Goal: Contribute content

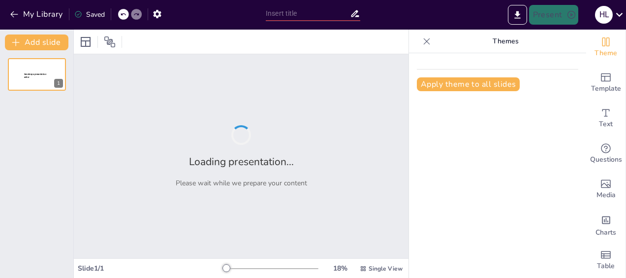
type input "Science 101; Basics, Safety and Equipment."
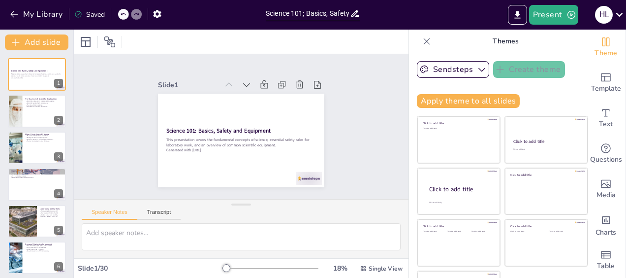
checkbox input "true"
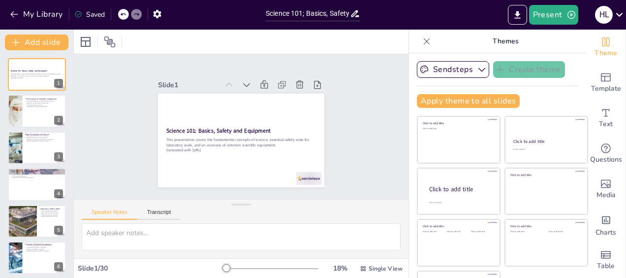
checkbox input "true"
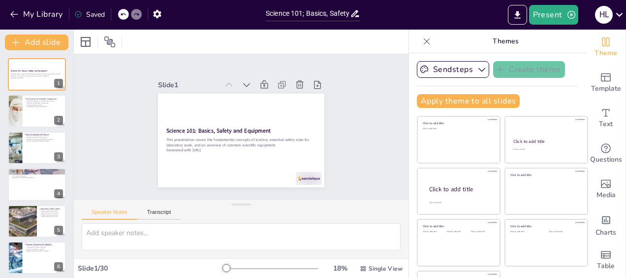
checkbox input "true"
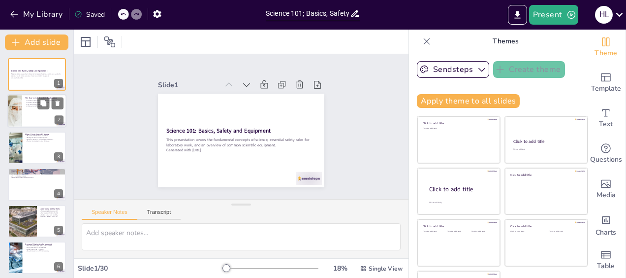
checkbox input "true"
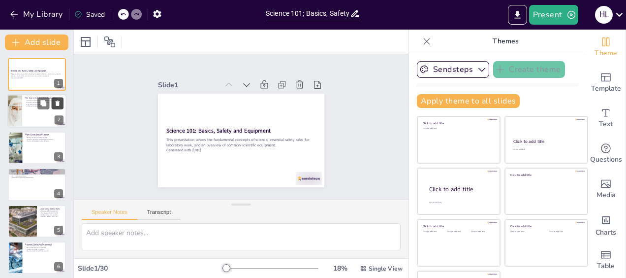
checkbox input "true"
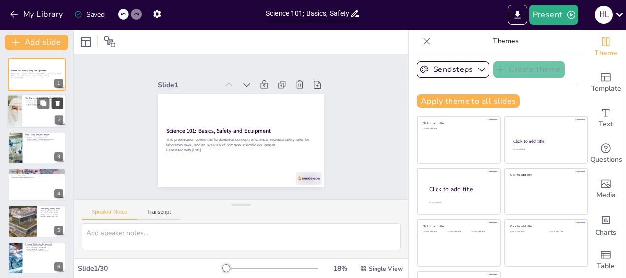
checkbox input "true"
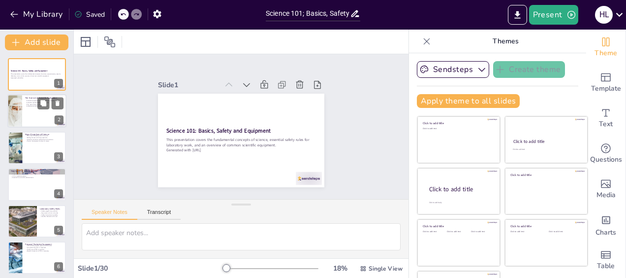
checkbox input "true"
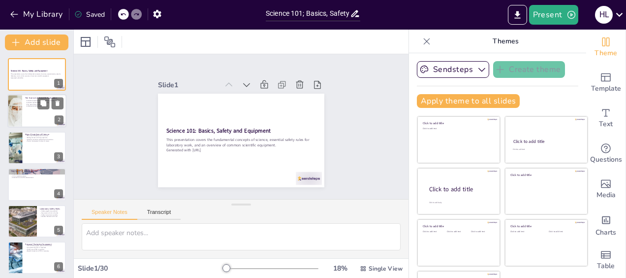
checkbox input "true"
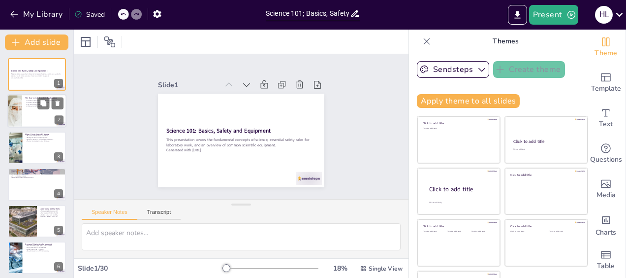
click at [29, 105] on p "The role of data in science." at bounding box center [44, 104] width 38 height 2
checkbox input "true"
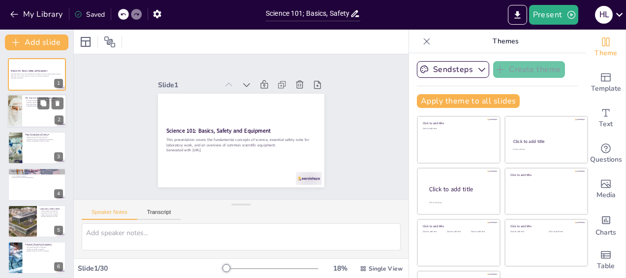
checkbox input "true"
type textarea "Scientific exploration is the foundation of scientific inquiry. It allows us to…"
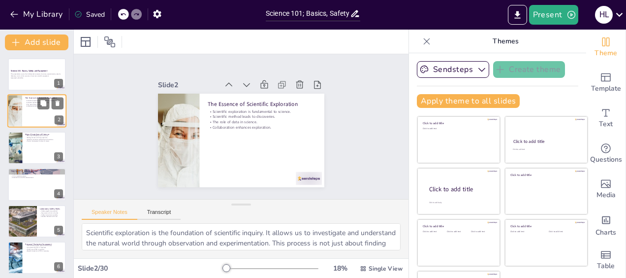
checkbox input "true"
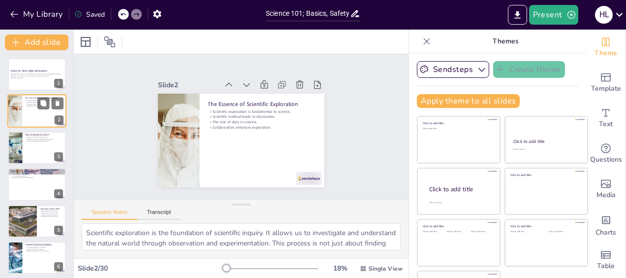
checkbox input "true"
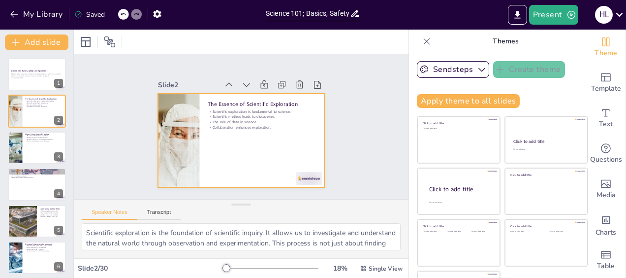
checkbox input "true"
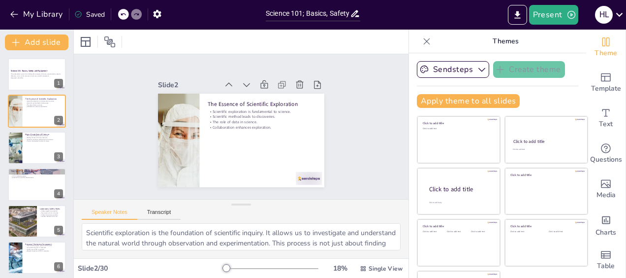
checkbox input "true"
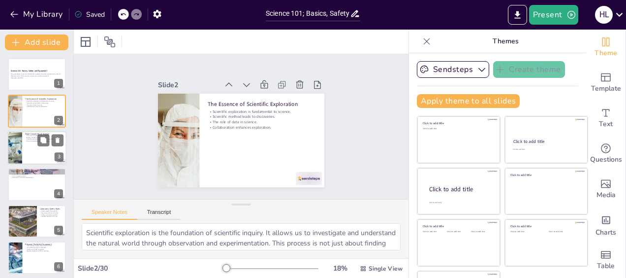
checkbox input "true"
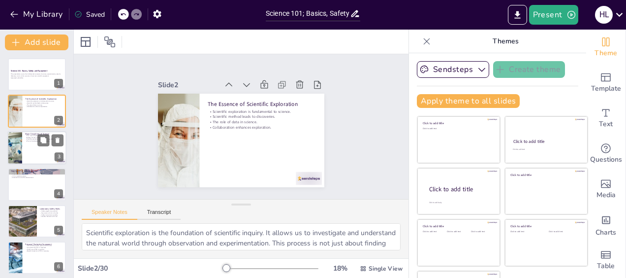
checkbox input "true"
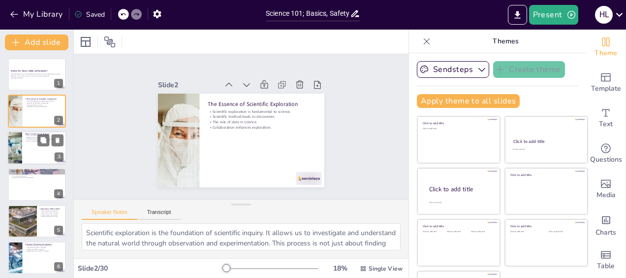
checkbox input "true"
click at [28, 136] on p "Biology focuses on living organisms." at bounding box center [44, 137] width 38 height 2
checkbox input "true"
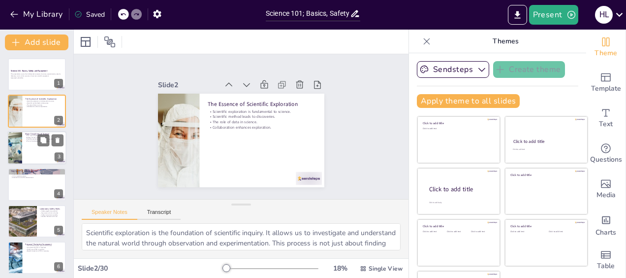
checkbox input "true"
type textarea "The four major disciplines of science—biology, chemistry, physics, and earth sc…"
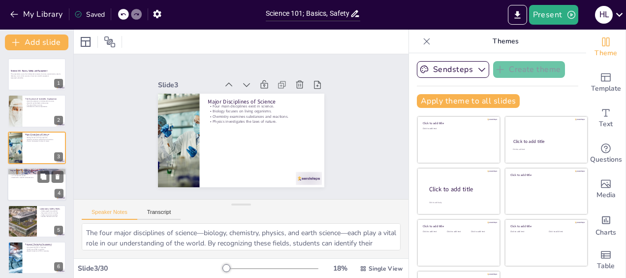
checkbox input "true"
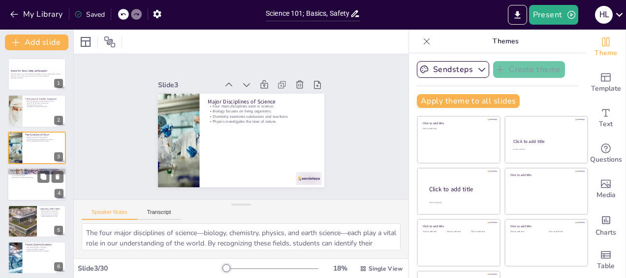
checkbox input "true"
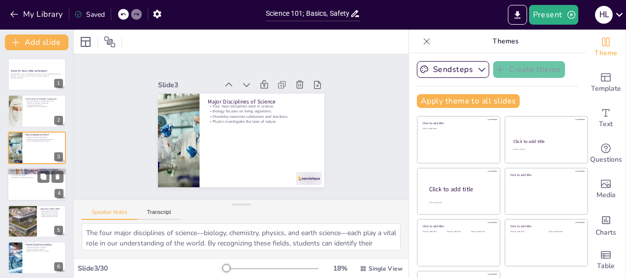
checkbox input "true"
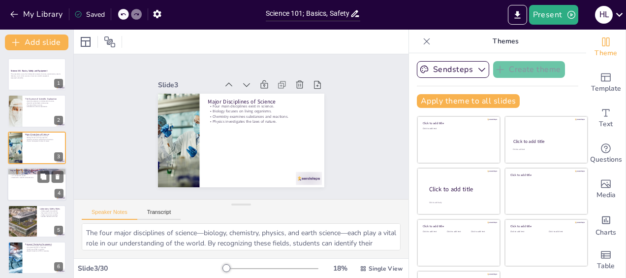
checkbox input "true"
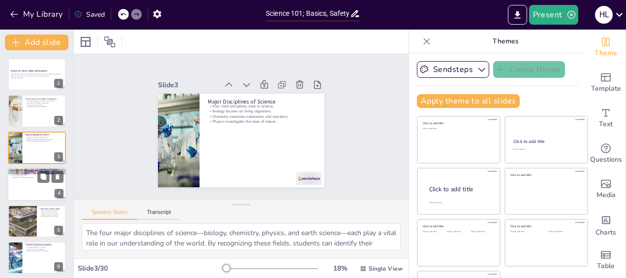
checkbox input "true"
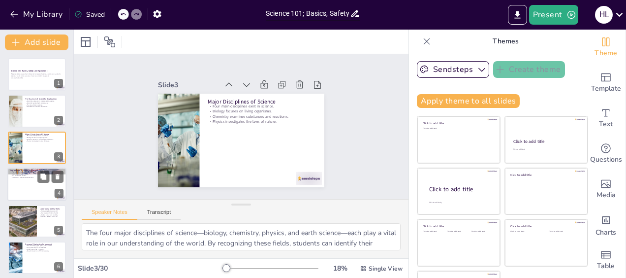
checkbox input "true"
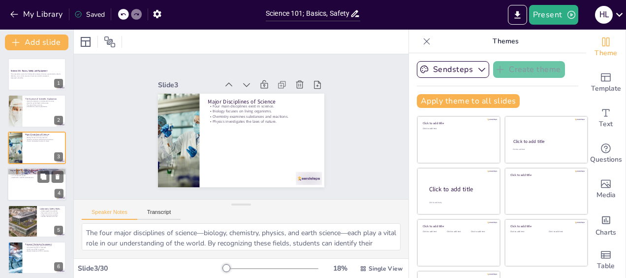
checkbox input "true"
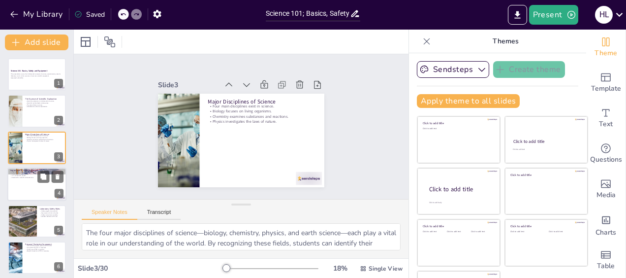
checkbox input "true"
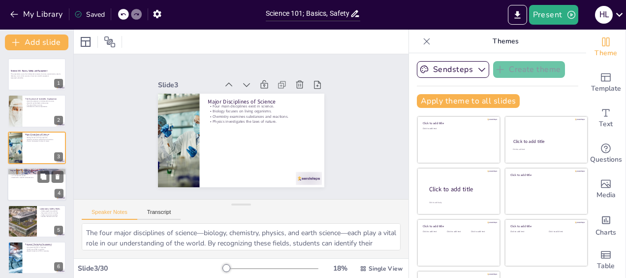
checkbox input "true"
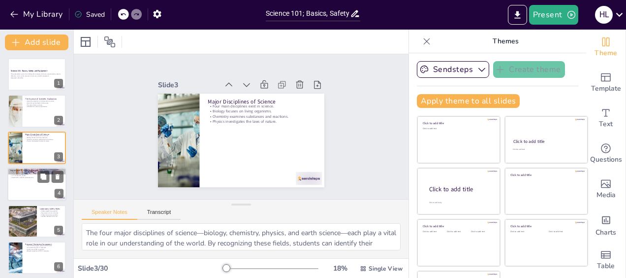
checkbox input "true"
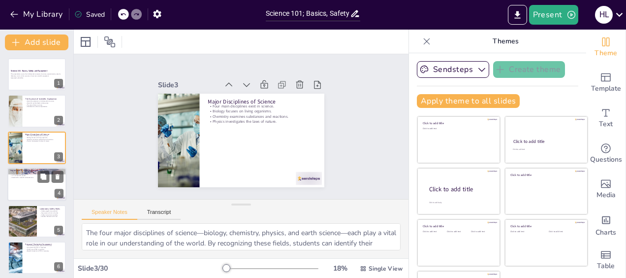
click at [33, 182] on div at bounding box center [36, 183] width 59 height 33
checkbox input "true"
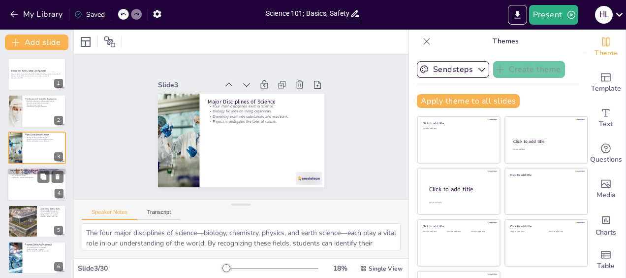
checkbox input "true"
type textarea "The scientific method is crucial for ensuring that research findings are reliab…"
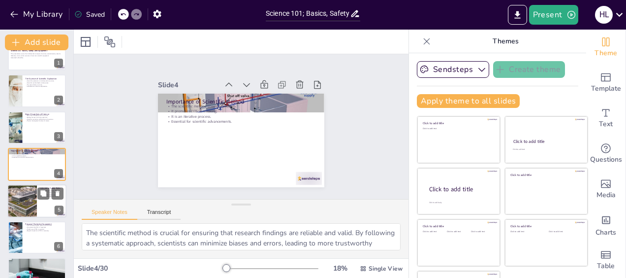
checkbox input "true"
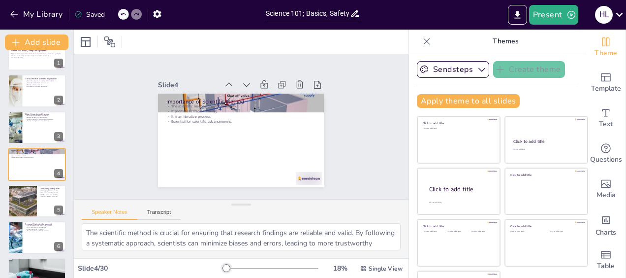
checkbox input "true"
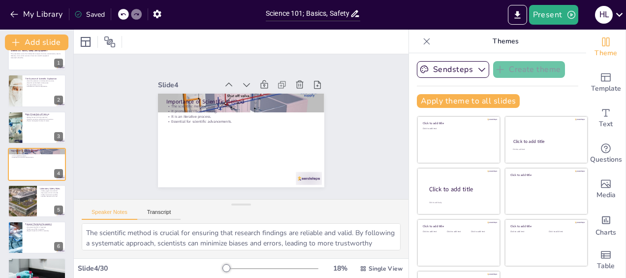
checkbox input "true"
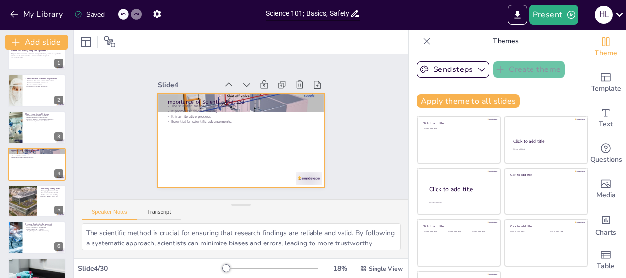
checkbox input "true"
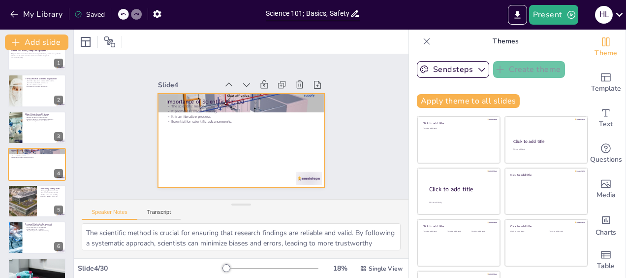
checkbox input "true"
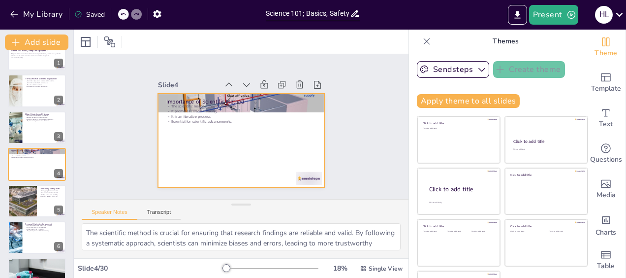
checkbox input "true"
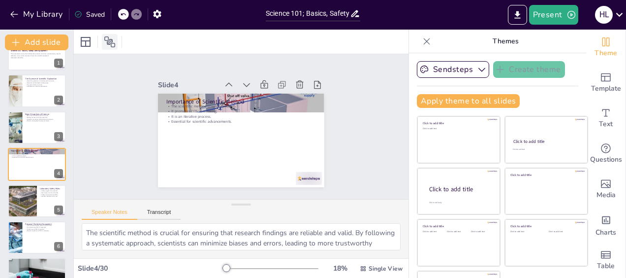
click at [108, 41] on icon at bounding box center [109, 41] width 11 height 11
checkbox input "true"
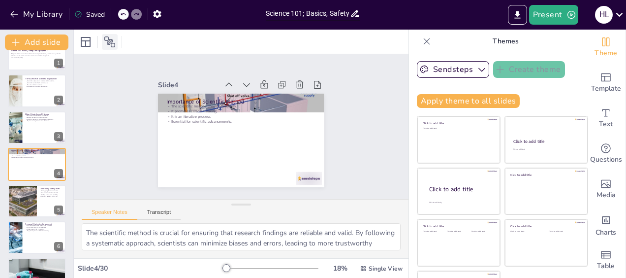
checkbox input "true"
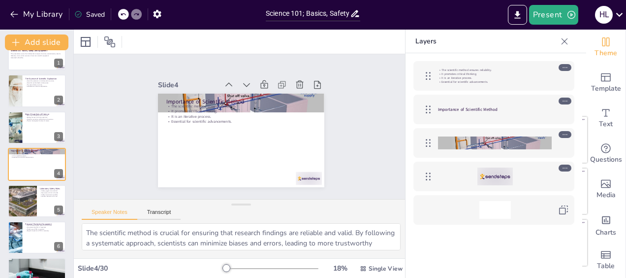
checkbox input "true"
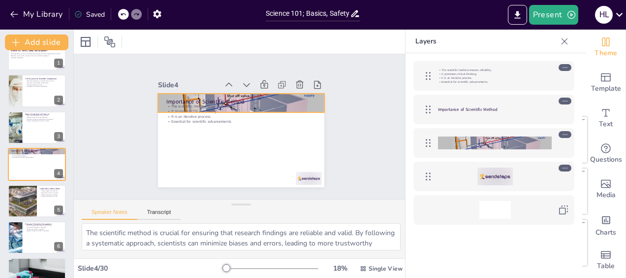
checkbox input "true"
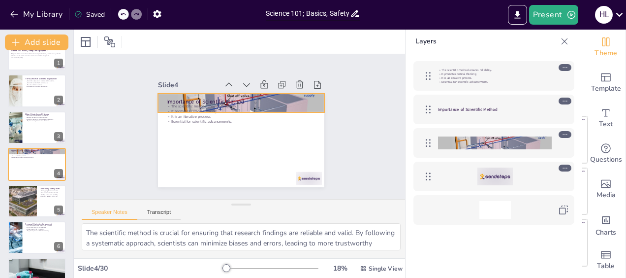
checkbox input "true"
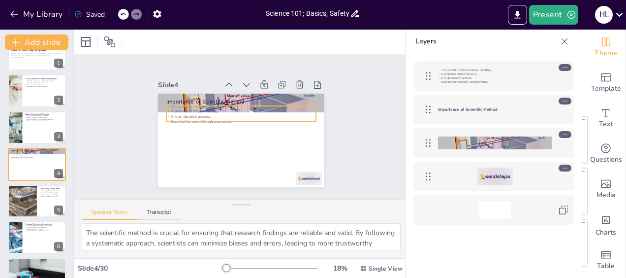
checkbox input "true"
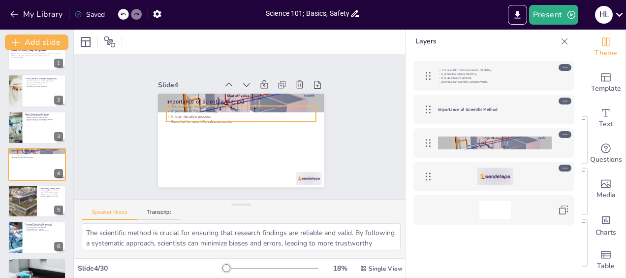
checkbox input "true"
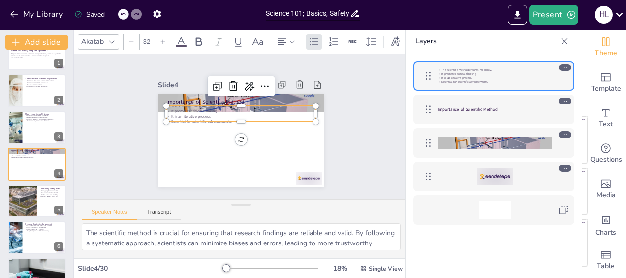
checkbox input "true"
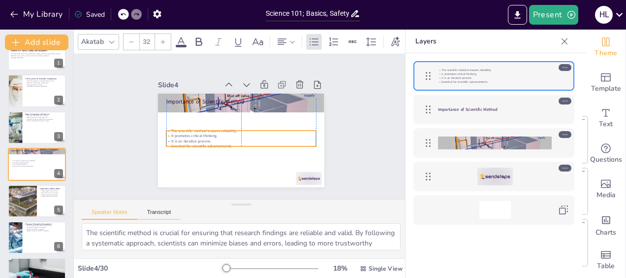
drag, startPoint x: 195, startPoint y: 116, endPoint x: 195, endPoint y: 143, distance: 26.6
click at [195, 118] on p "Essential for scientific advancements." at bounding box center [238, 107] width 149 height 21
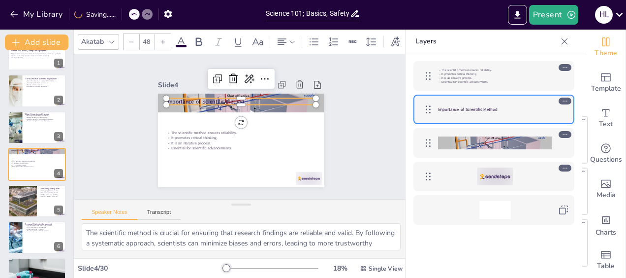
click at [186, 96] on p "Importance of Scientific Method" at bounding box center [220, 138] width 82 height 133
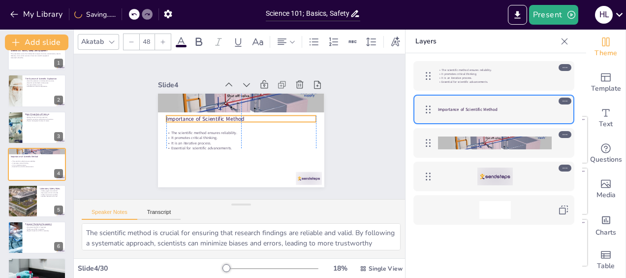
drag, startPoint x: 187, startPoint y: 99, endPoint x: 187, endPoint y: 116, distance: 17.2
click at [187, 116] on p "Importance of Scientific Method" at bounding box center [243, 118] width 148 height 39
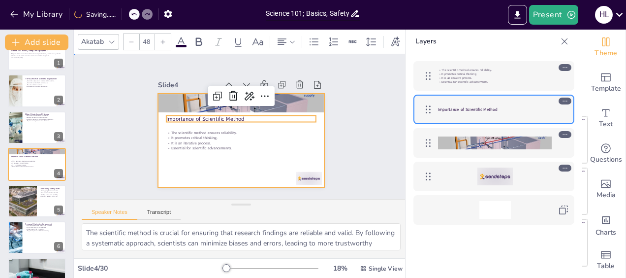
click at [258, 168] on div at bounding box center [255, 129] width 126 height 182
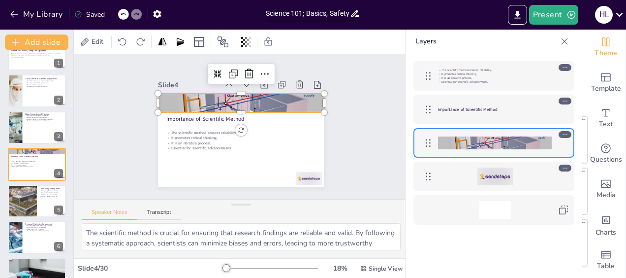
click at [268, 96] on div at bounding box center [218, 123] width 110 height 175
click at [260, 72] on icon at bounding box center [265, 78] width 11 height 12
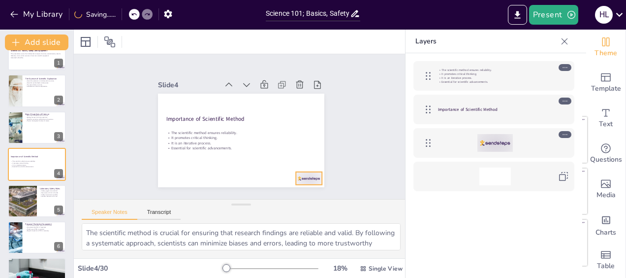
click at [207, 66] on div at bounding box center [192, 56] width 29 height 20
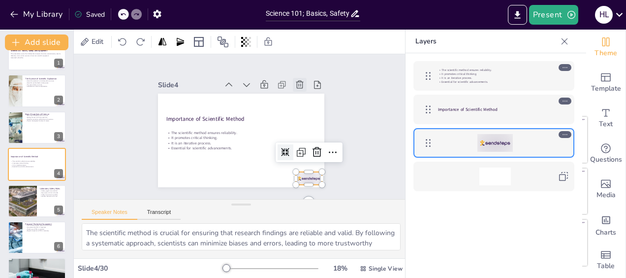
click at [301, 92] on icon at bounding box center [307, 98] width 12 height 12
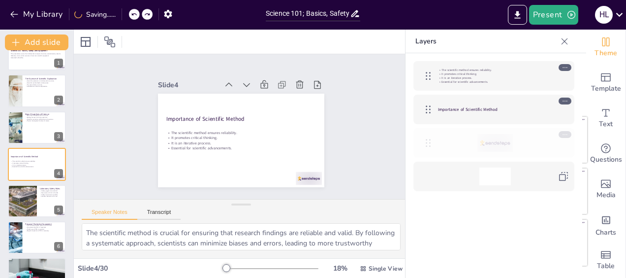
click at [426, 142] on icon at bounding box center [429, 143] width 12 height 12
click at [568, 135] on icon at bounding box center [565, 134] width 7 height 7
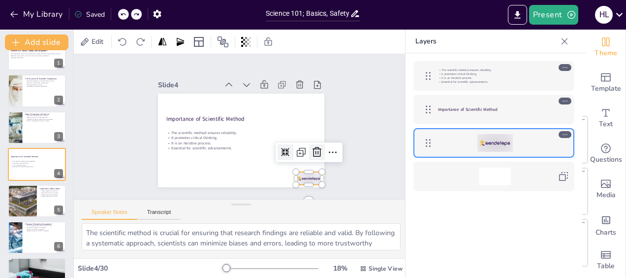
click at [216, 60] on icon at bounding box center [209, 53] width 13 height 13
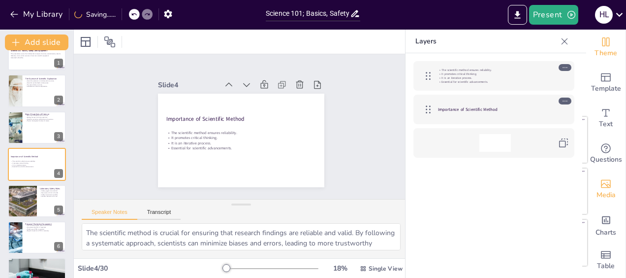
click at [597, 188] on div "Media" at bounding box center [605, 188] width 39 height 35
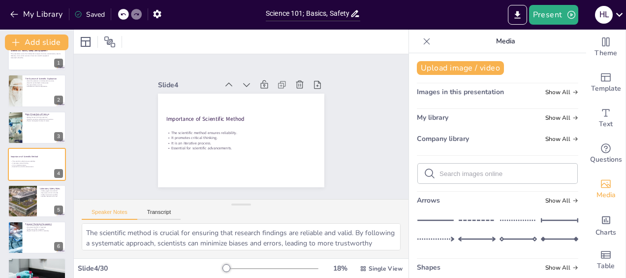
click at [486, 169] on form at bounding box center [506, 173] width 132 height 9
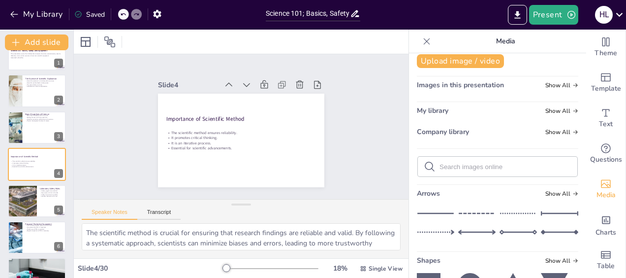
scroll to position [0, 0]
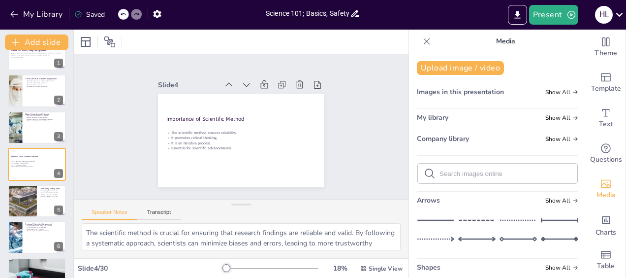
click at [468, 172] on input "text" at bounding box center [506, 173] width 132 height 7
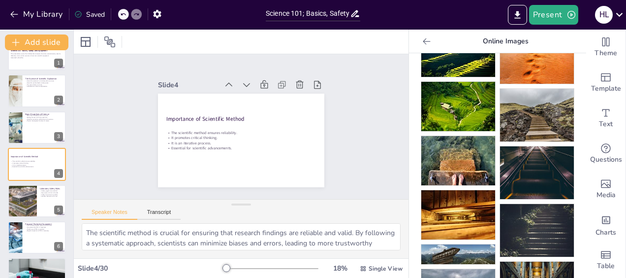
scroll to position [232, 0]
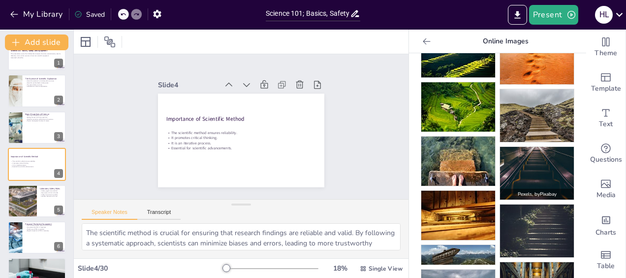
click at [520, 157] on img at bounding box center [537, 173] width 74 height 53
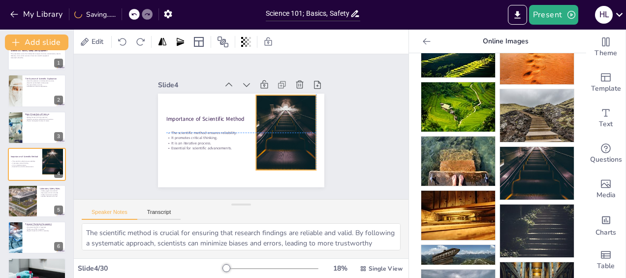
drag, startPoint x: 243, startPoint y: 154, endPoint x: 287, endPoint y: 145, distance: 44.7
click at [244, 145] on div at bounding box center [199, 144] width 89 height 95
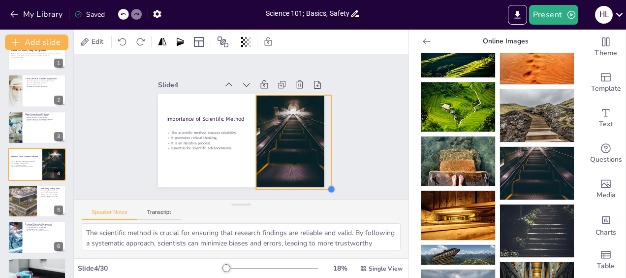
drag, startPoint x: 307, startPoint y: 167, endPoint x: 318, endPoint y: 187, distance: 22.3
click at [318, 187] on div "Slide 1 Science 101: Basics, Safety and Equipment This presentation covers the …" at bounding box center [241, 127] width 179 height 348
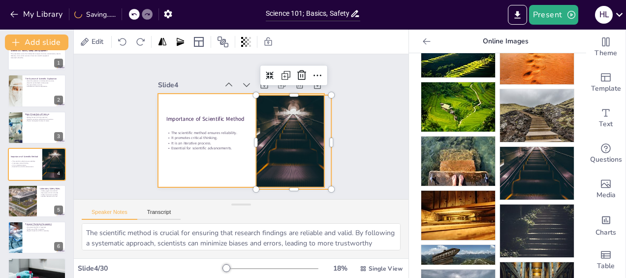
click at [225, 165] on div at bounding box center [228, 130] width 140 height 187
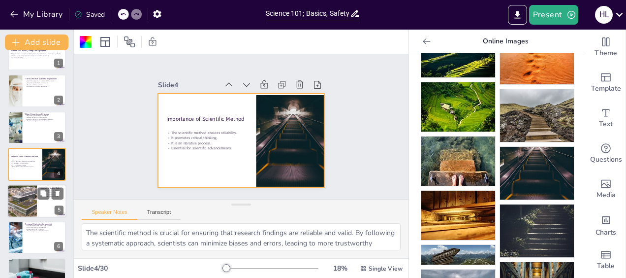
click at [40, 203] on div at bounding box center [36, 200] width 59 height 33
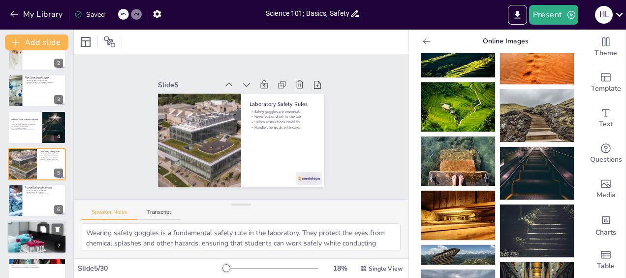
click at [41, 225] on button at bounding box center [43, 230] width 12 height 12
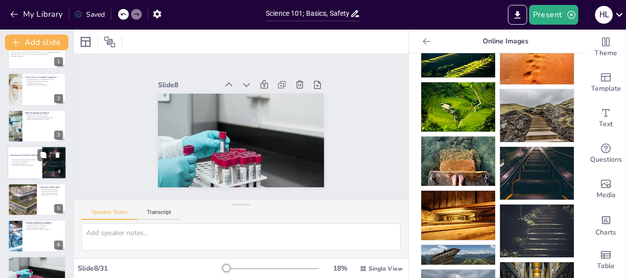
scroll to position [21, 0]
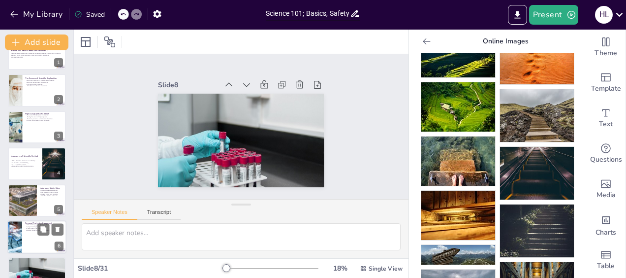
click at [35, 235] on div at bounding box center [36, 236] width 59 height 33
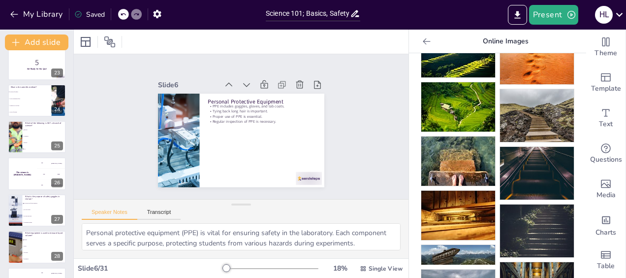
scroll to position [919, 0]
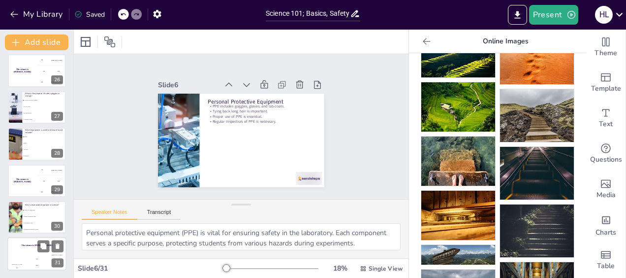
click at [37, 244] on h4 "The winner is [PERSON_NAME]" at bounding box center [36, 245] width 59 height 2
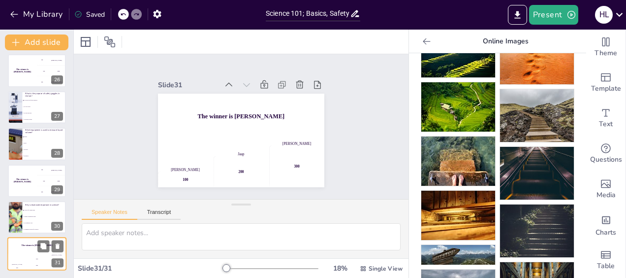
click at [29, 246] on h4 "The winner is [PERSON_NAME]" at bounding box center [36, 245] width 59 height 2
click at [59, 247] on icon at bounding box center [58, 246] width 4 height 5
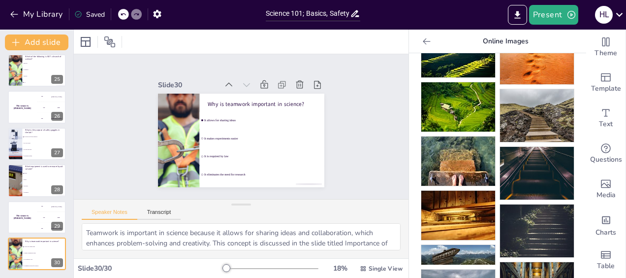
scroll to position [883, 0]
